Goal: Task Accomplishment & Management: Manage account settings

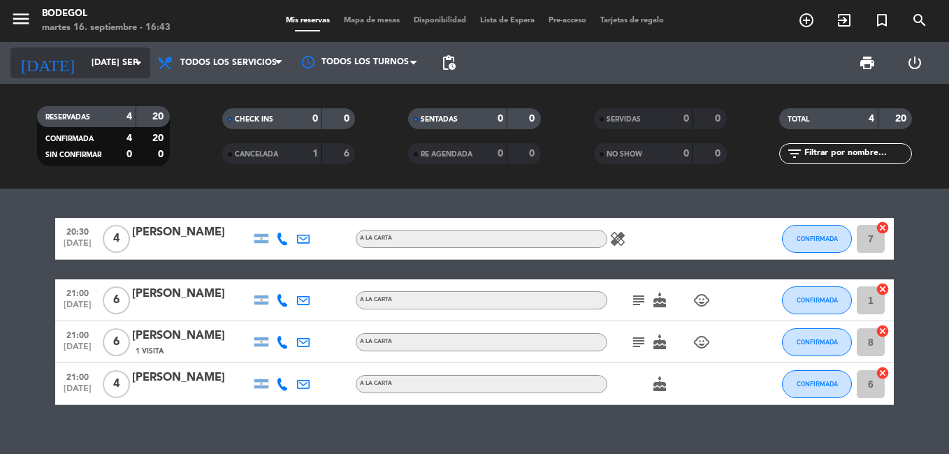
click at [122, 64] on input "[DATE] sep." at bounding box center [144, 63] width 118 height 24
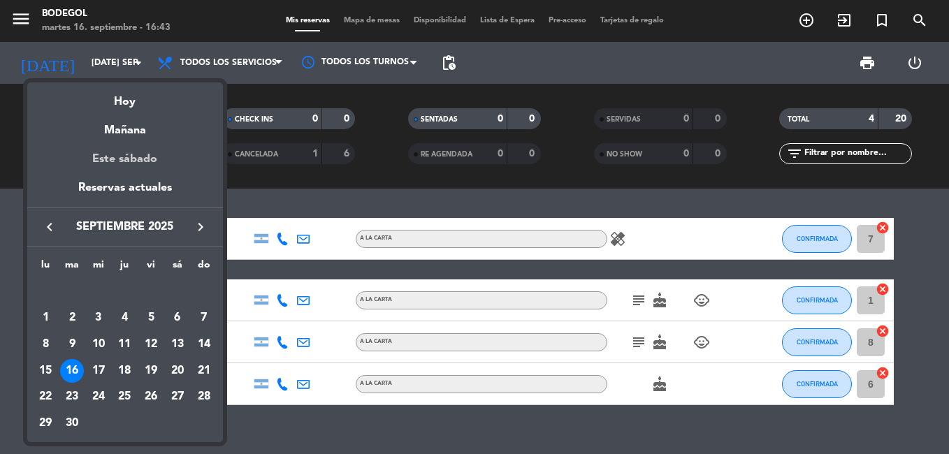
click at [133, 163] on div "Este sábado" at bounding box center [125, 159] width 196 height 39
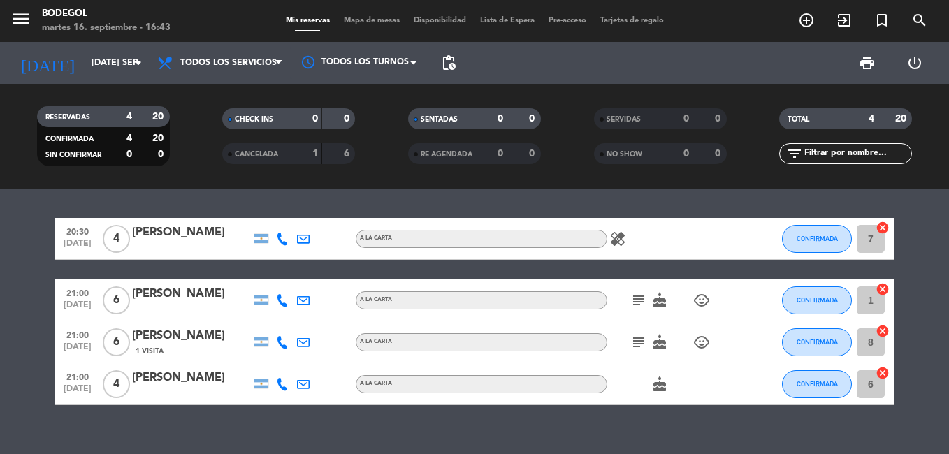
type input "sáb. [DATE]"
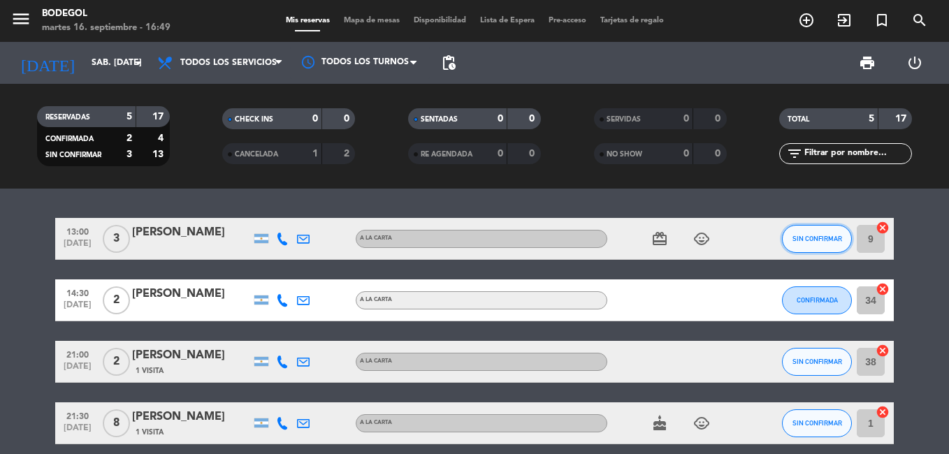
click at [824, 242] on span "SIN CONFIRMAR" at bounding box center [817, 239] width 50 height 8
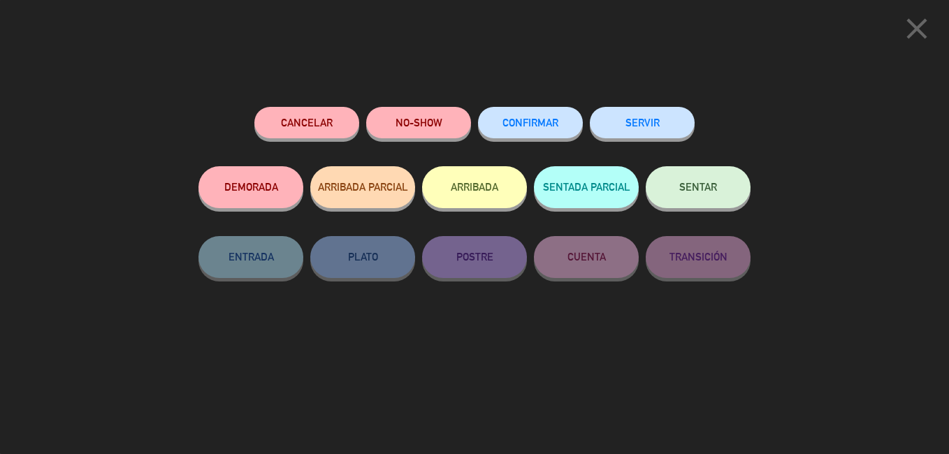
click at [295, 119] on button "Cancelar" at bounding box center [306, 122] width 105 height 31
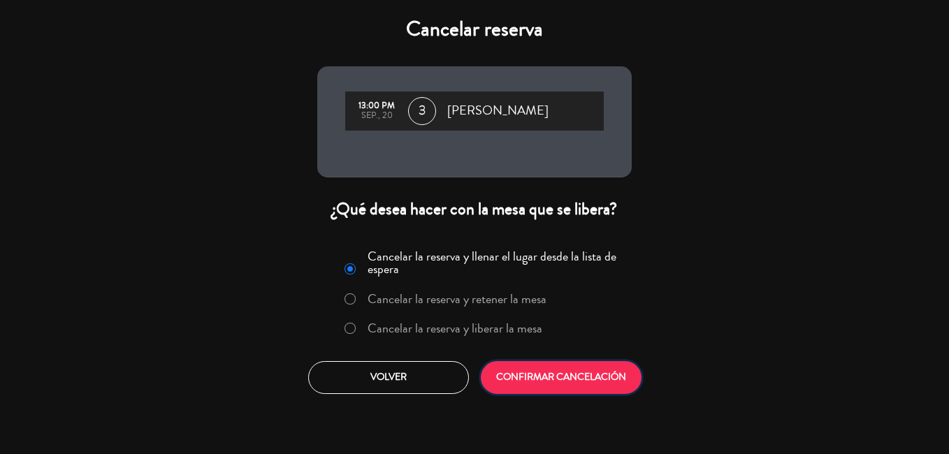
click at [562, 394] on button "CONFIRMAR CANCELACIÓN" at bounding box center [561, 377] width 161 height 33
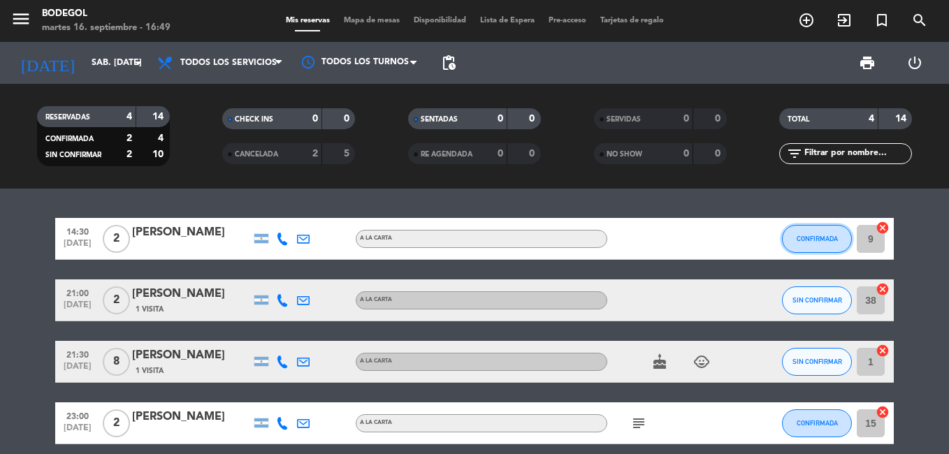
click at [805, 242] on span "CONFIRMADA" at bounding box center [816, 239] width 41 height 8
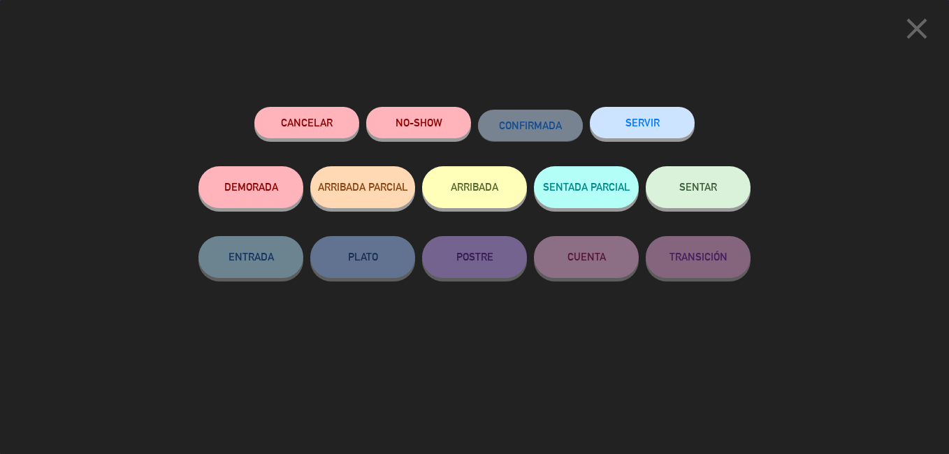
click at [313, 138] on button "Cancelar" at bounding box center [306, 122] width 105 height 31
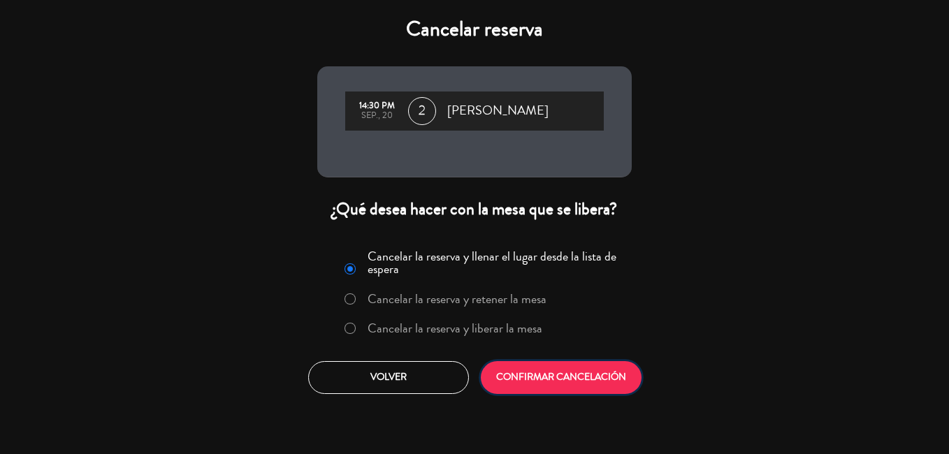
click at [576, 394] on button "CONFIRMAR CANCELACIÓN" at bounding box center [561, 377] width 161 height 33
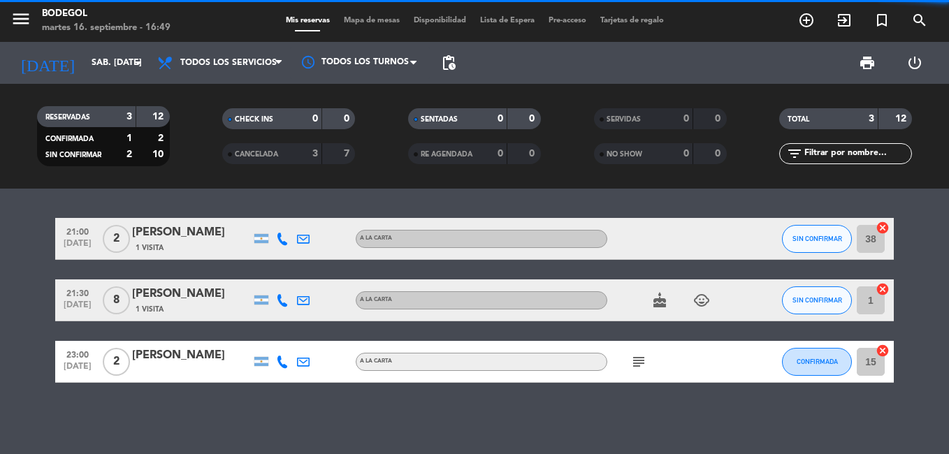
click at [456, 65] on span "pending_actions" at bounding box center [448, 62] width 17 height 17
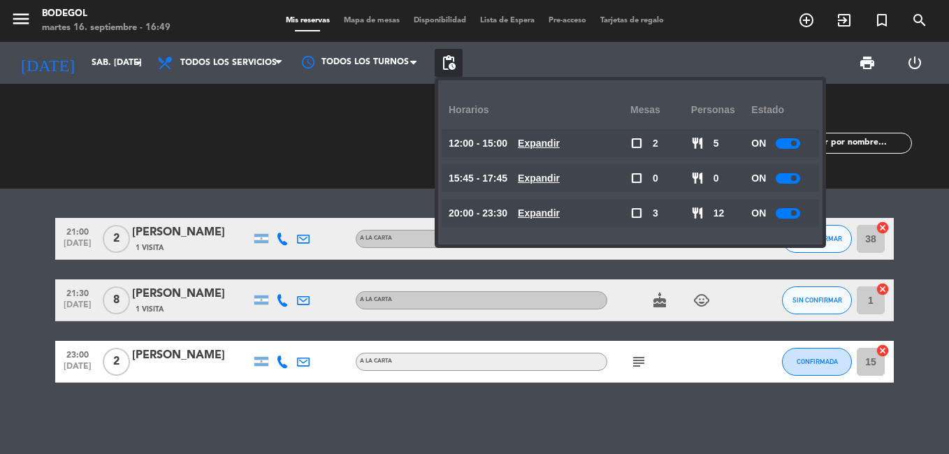
click at [560, 140] on u "Expandir" at bounding box center [539, 143] width 42 height 11
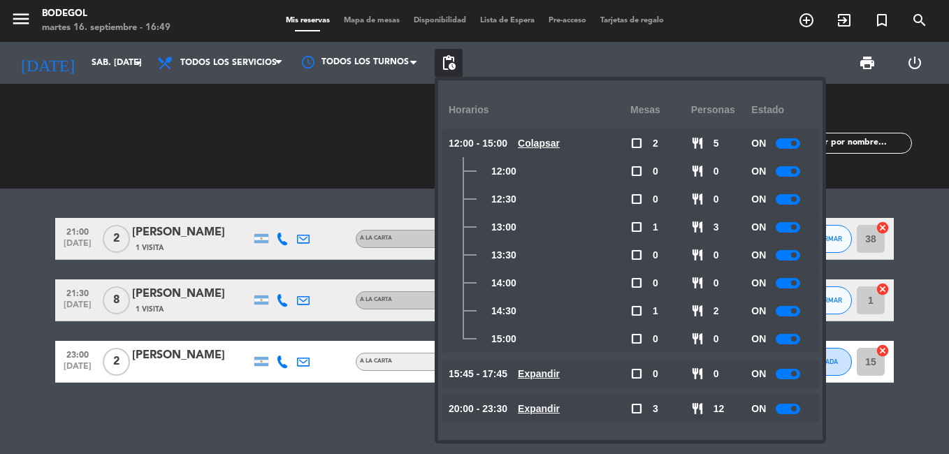
click at [791, 146] on div at bounding box center [787, 143] width 24 height 10
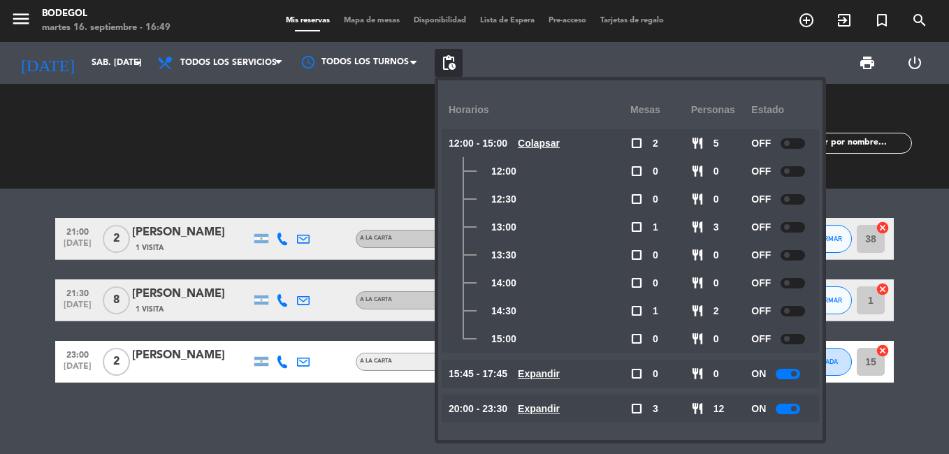
click at [789, 284] on span at bounding box center [787, 283] width 6 height 6
click at [796, 139] on div at bounding box center [792, 143] width 24 height 10
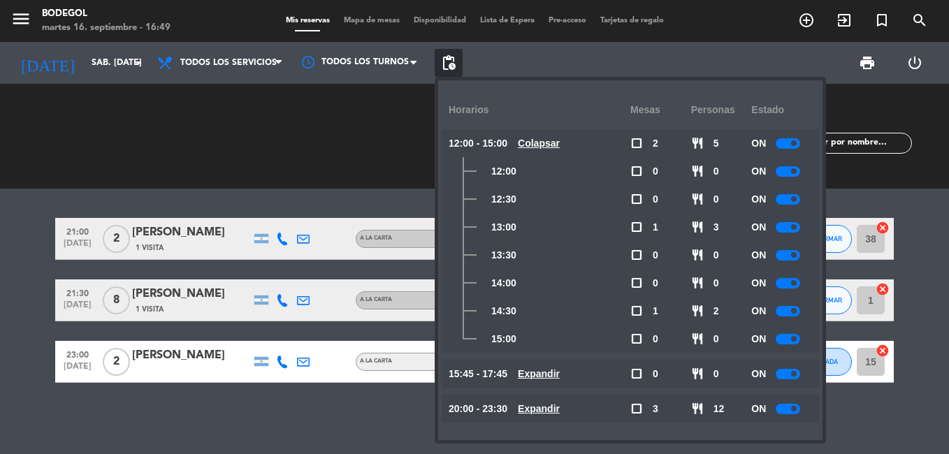
click at [800, 257] on div at bounding box center [787, 255] width 24 height 10
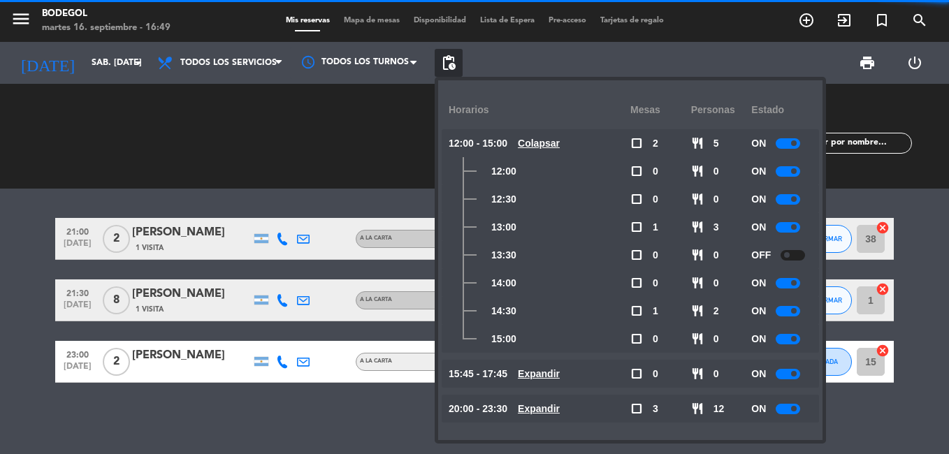
click at [796, 281] on span at bounding box center [794, 283] width 6 height 6
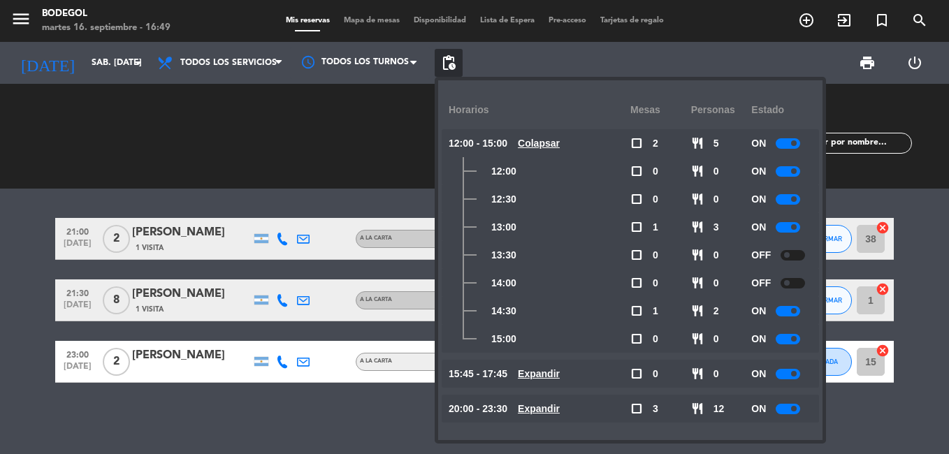
click at [799, 229] on div at bounding box center [787, 227] width 24 height 10
click at [796, 201] on span at bounding box center [794, 199] width 6 height 6
click at [800, 176] on div at bounding box center [787, 171] width 24 height 10
click at [796, 142] on span at bounding box center [794, 143] width 6 height 6
click at [789, 145] on span at bounding box center [787, 143] width 6 height 6
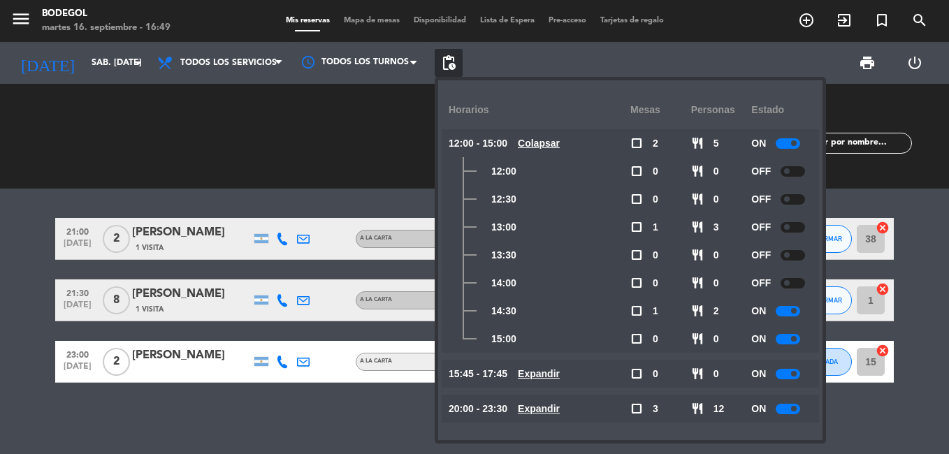
click at [923, 305] on bookings-row "21:00 [DATE] 2 [PERSON_NAME] 1 Visita A LA CARTA SIN CONFIRMAR 38 cancel 21:30 …" at bounding box center [474, 300] width 949 height 165
